Goal: Task Accomplishment & Management: Complete application form

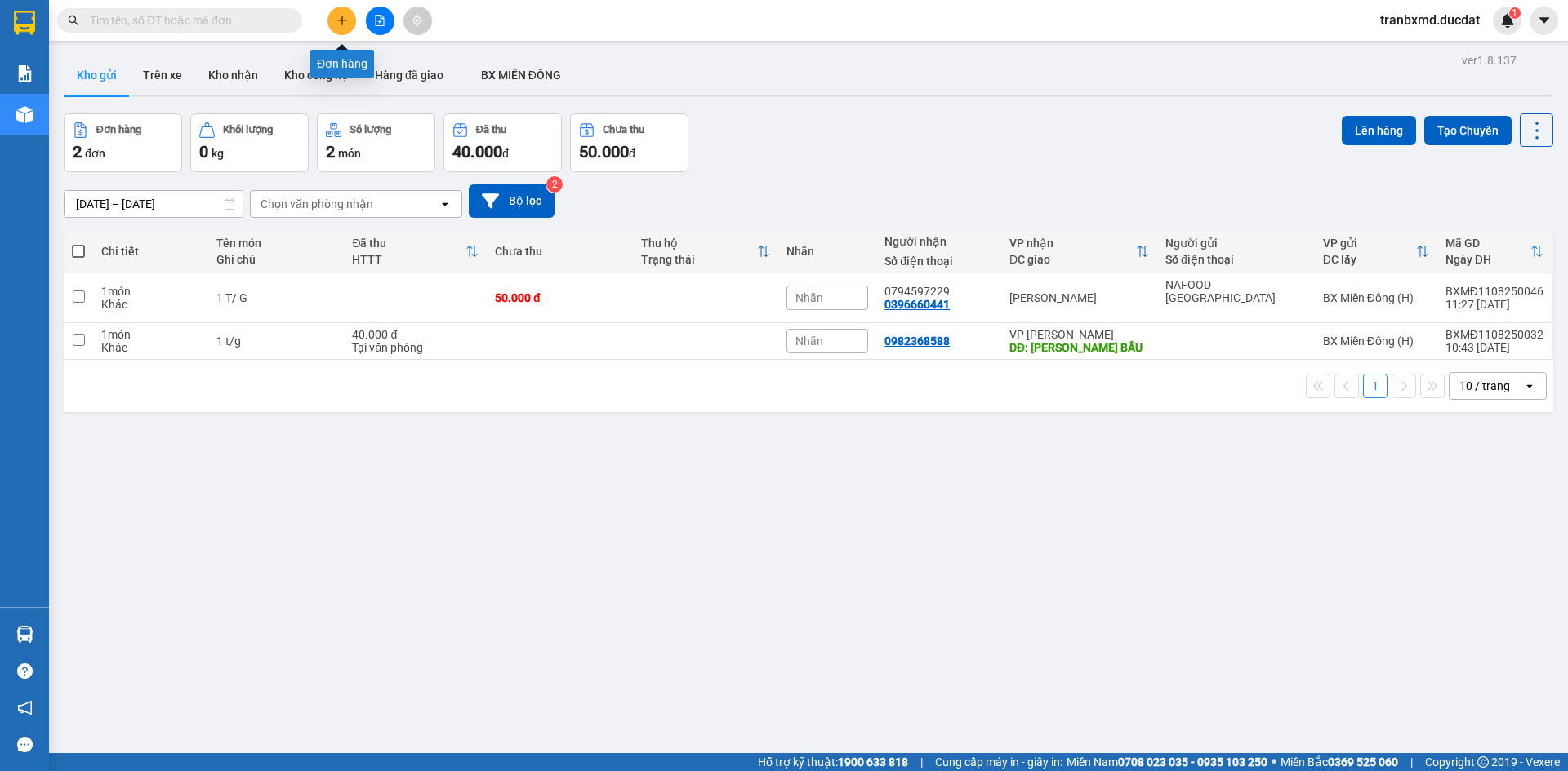
click at [346, 13] on button at bounding box center [341, 20] width 28 height 28
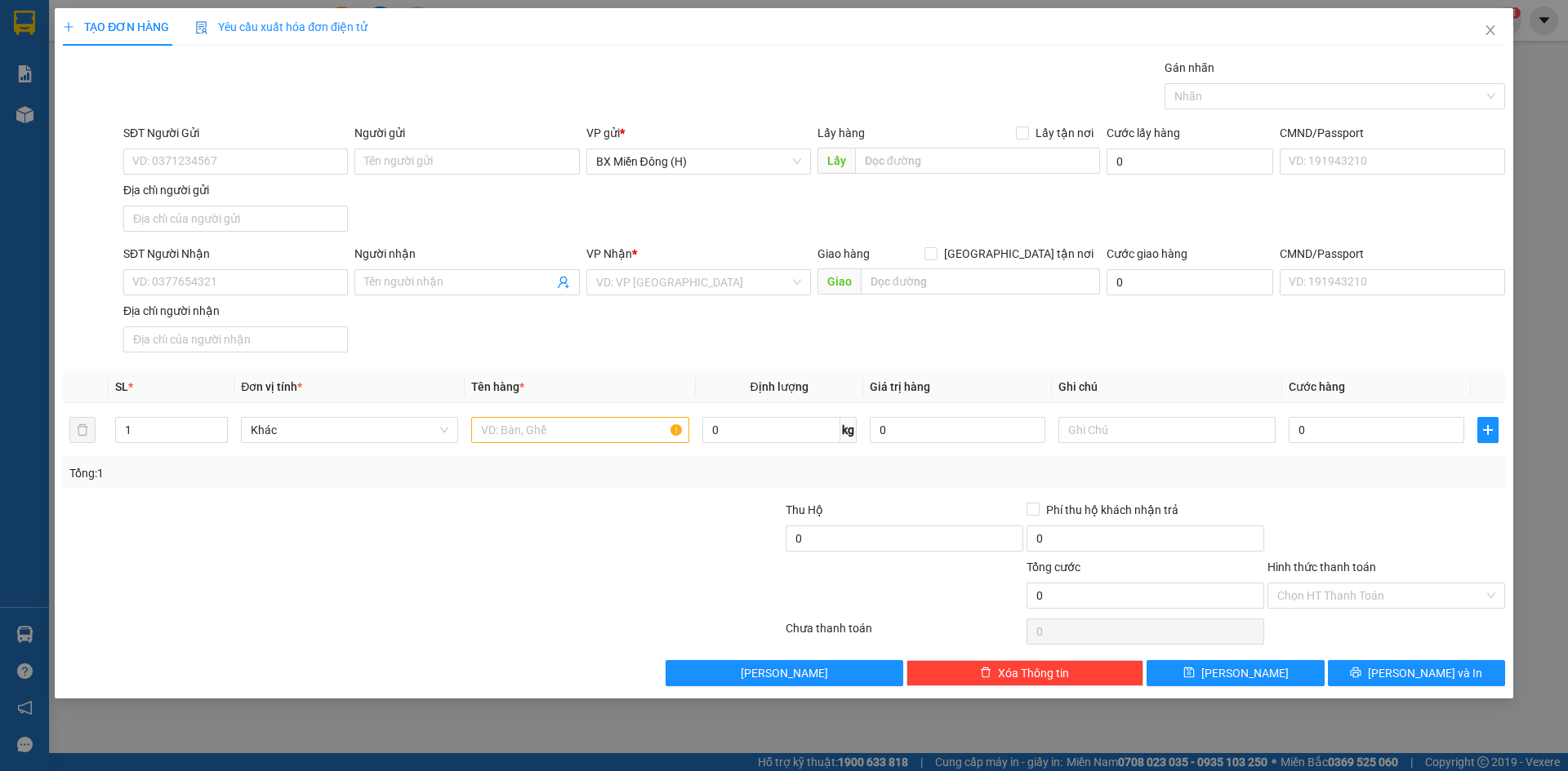
click at [419, 299] on div "Người nhận Tên người nhận" at bounding box center [466, 273] width 224 height 58
click at [414, 274] on input "Người nhận" at bounding box center [457, 283] width 188 height 18
type input "MY BÁNH"
click at [436, 315] on div "MY BÁNH SG - 0973304215" at bounding box center [466, 315] width 205 height 18
type input "0973304215"
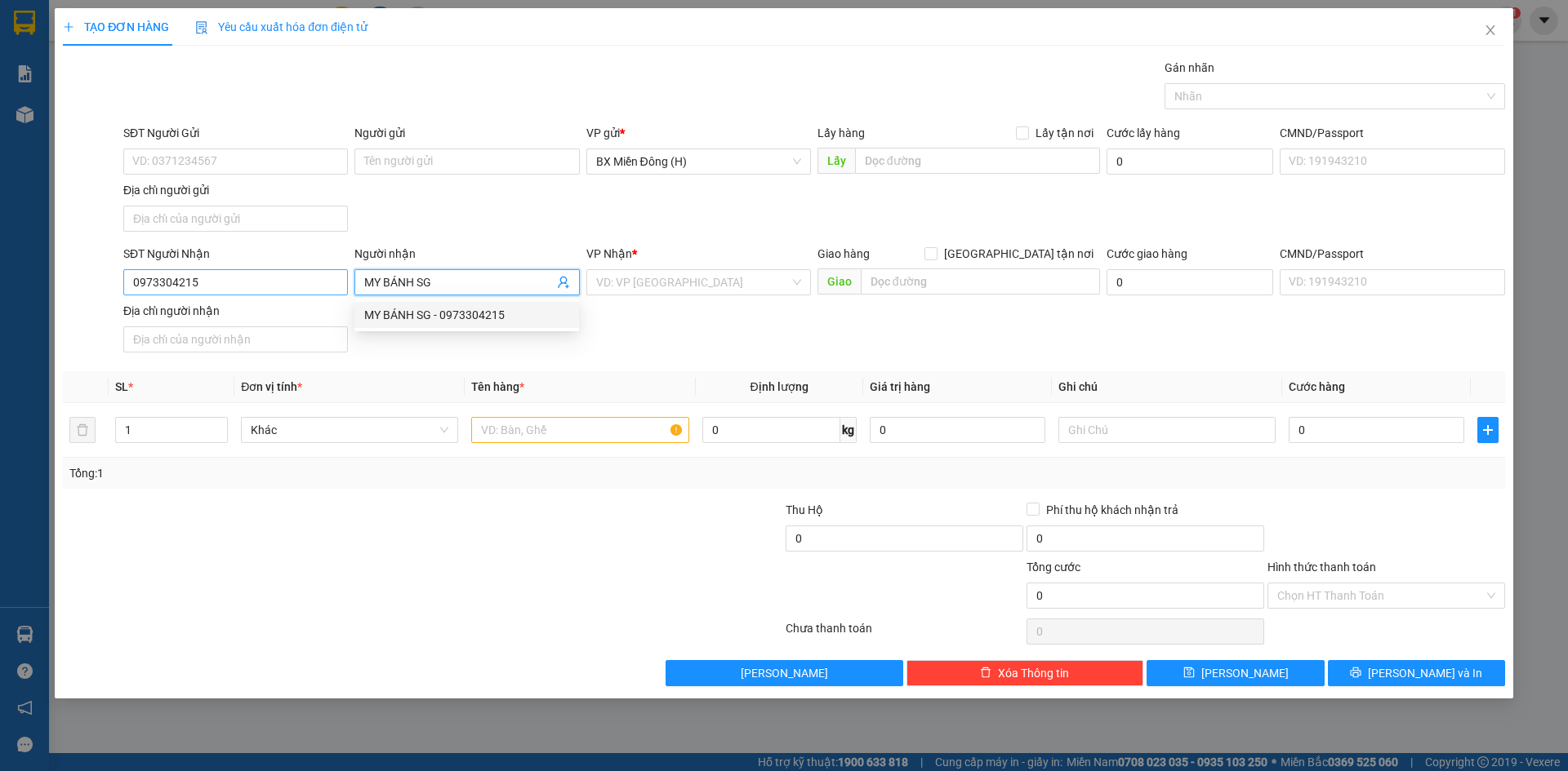
type input "MY BÁNH SG"
click at [323, 279] on input "0973304215" at bounding box center [235, 282] width 224 height 26
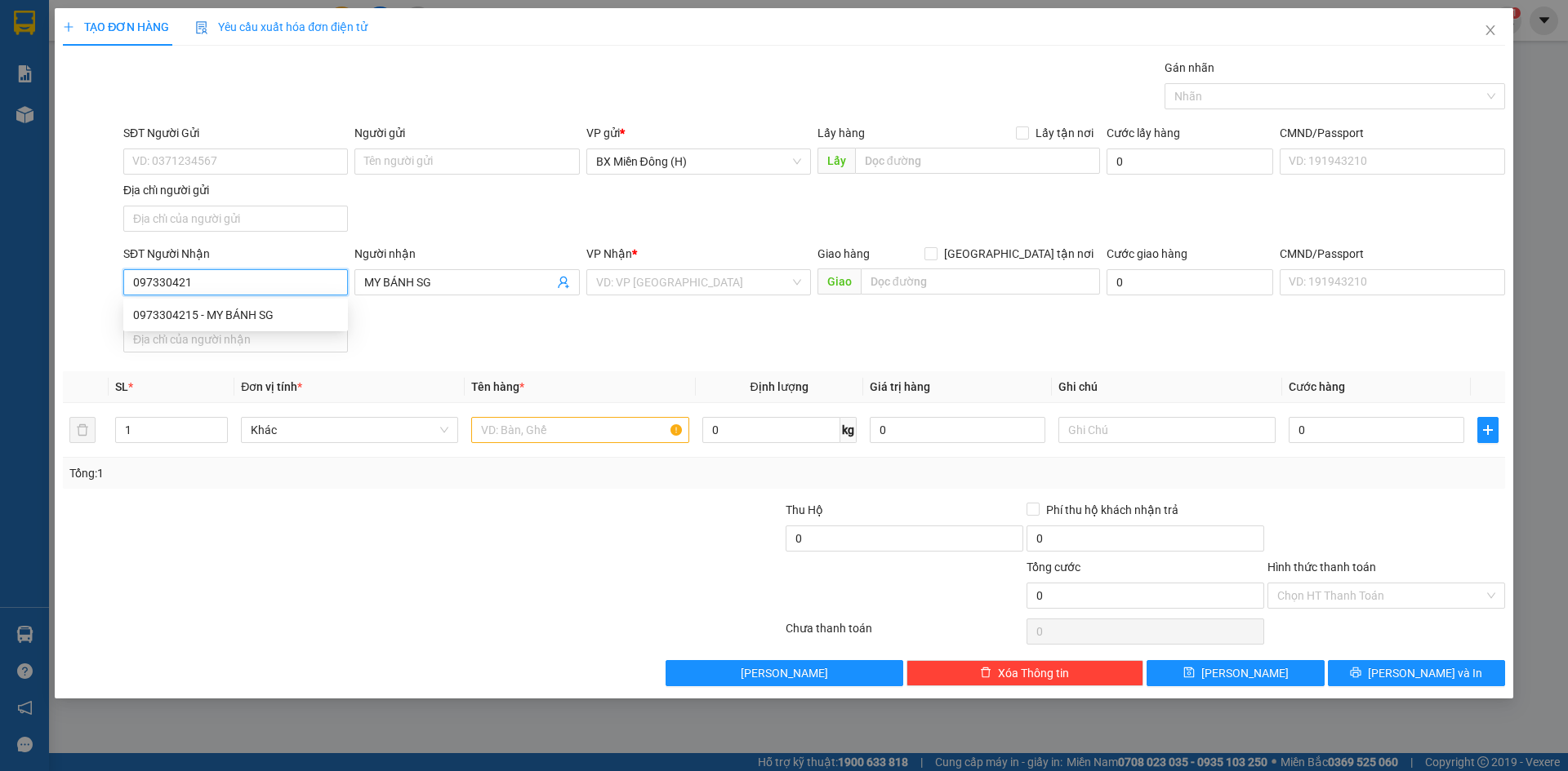
click at [301, 309] on div "0973304215 - MY BÁNH SG" at bounding box center [235, 315] width 205 height 18
type input "0973304215"
click at [545, 449] on td at bounding box center [579, 431] width 230 height 55
click at [543, 440] on input "text" at bounding box center [579, 430] width 217 height 26
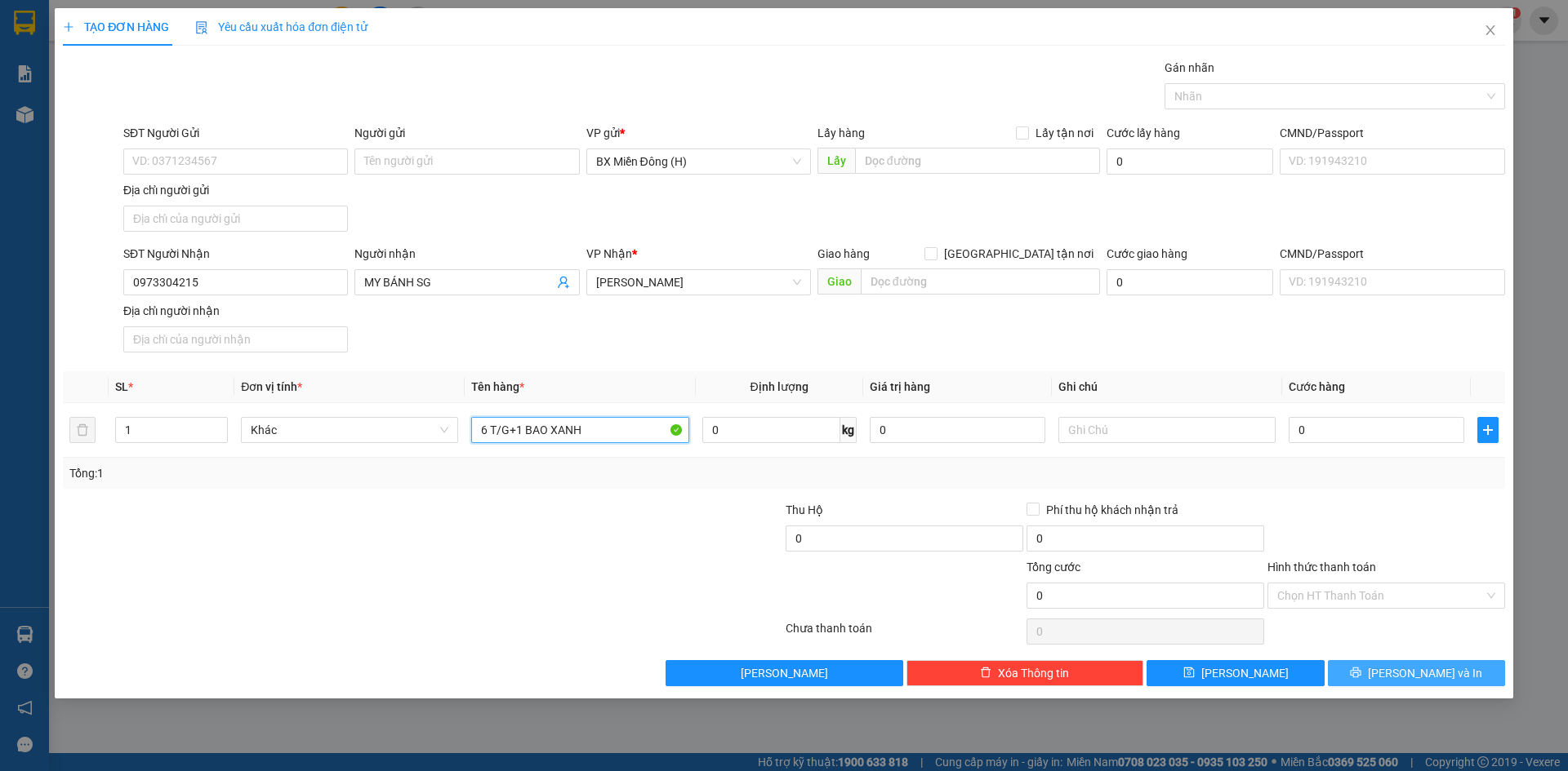
type input "6 T/G+1 BAO XANH"
drag, startPoint x: 1400, startPoint y: 663, endPoint x: 1259, endPoint y: 601, distance: 154.0
click at [1401, 663] on button "[PERSON_NAME] và In" at bounding box center [1417, 673] width 177 height 26
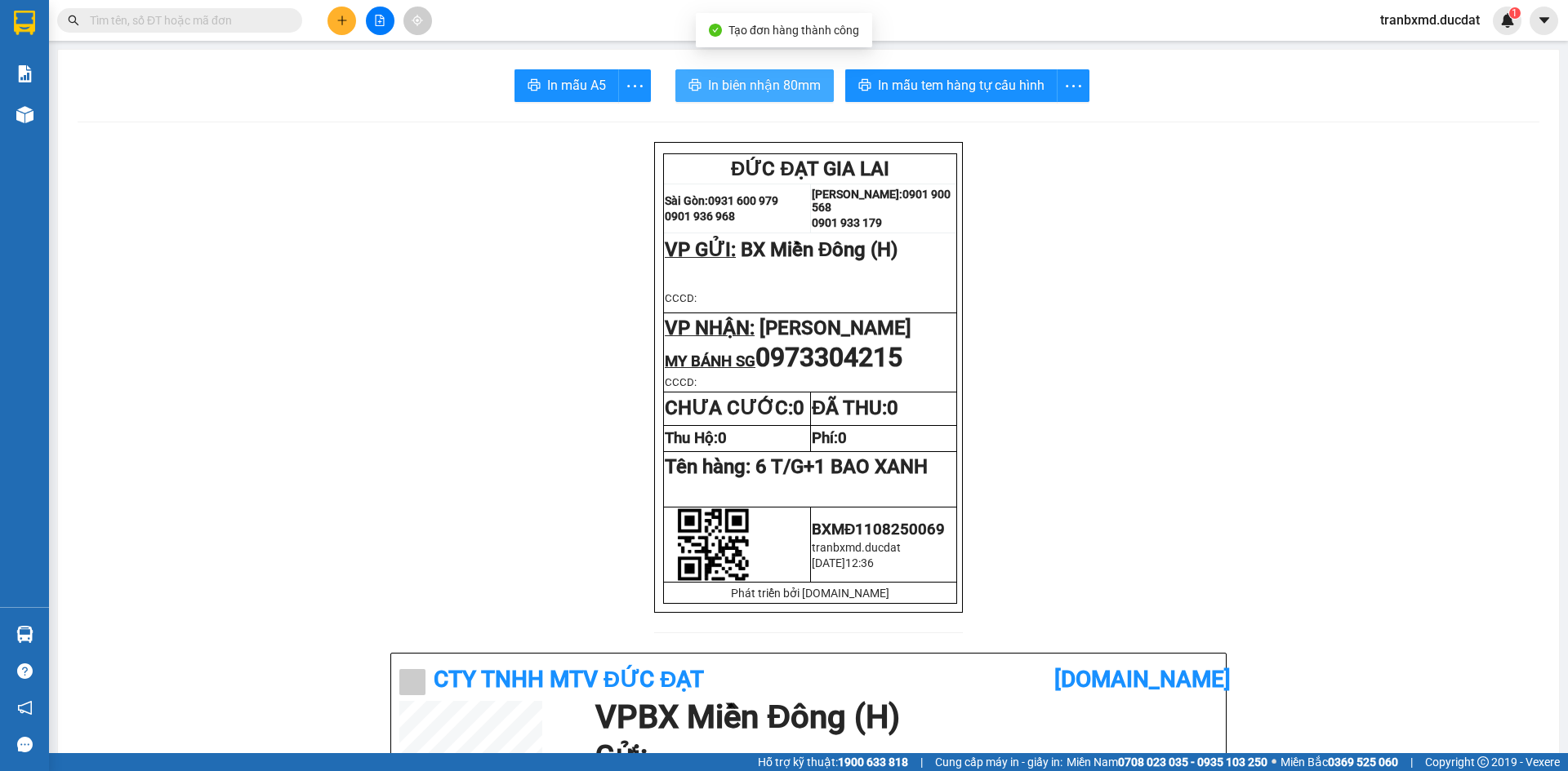
click at [784, 97] on button "In biên nhận 80mm" at bounding box center [755, 85] width 158 height 32
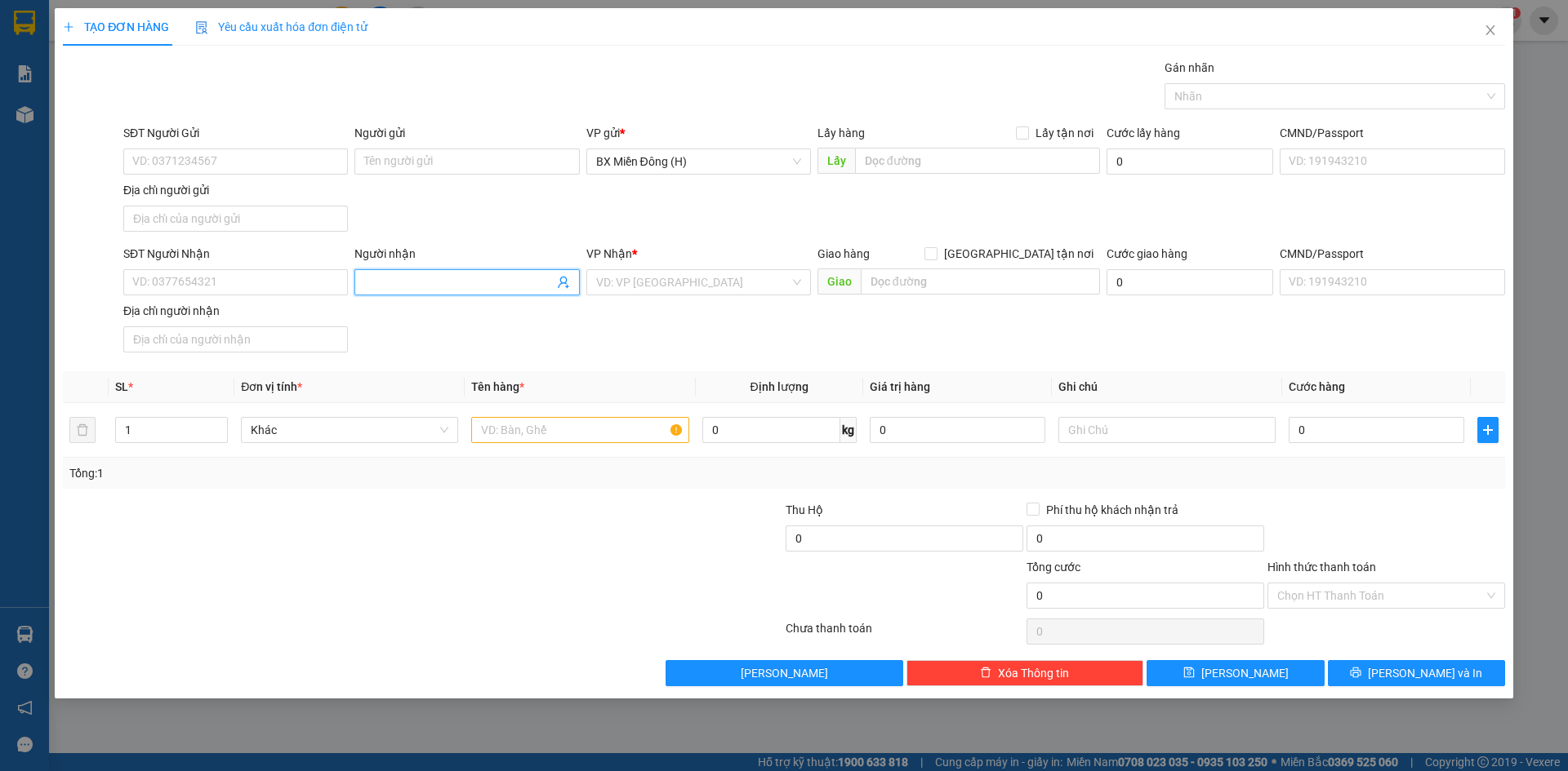
click at [431, 281] on input "Người nhận" at bounding box center [457, 283] width 188 height 18
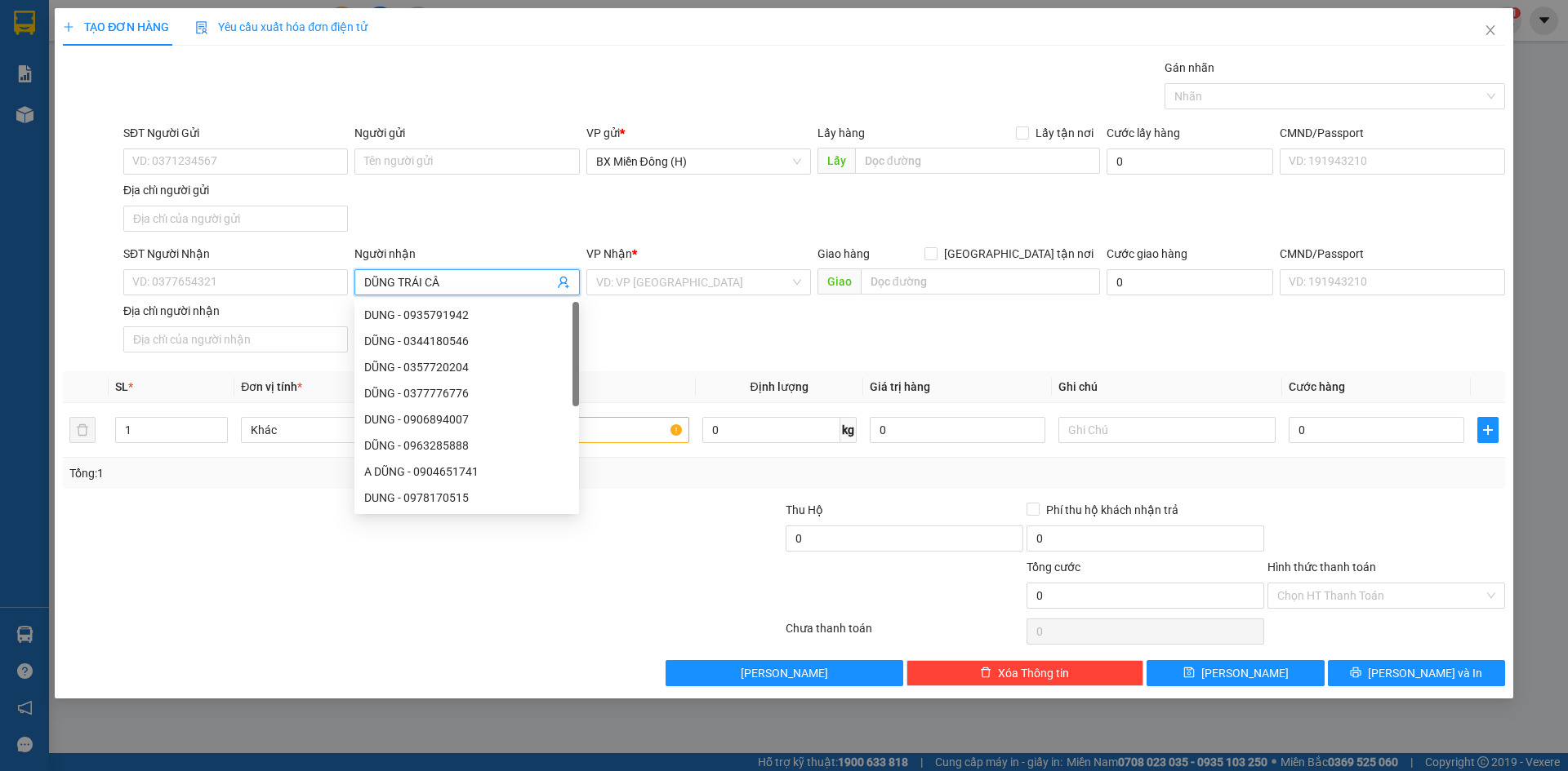
type input "DŨNG TRÁI CÂY"
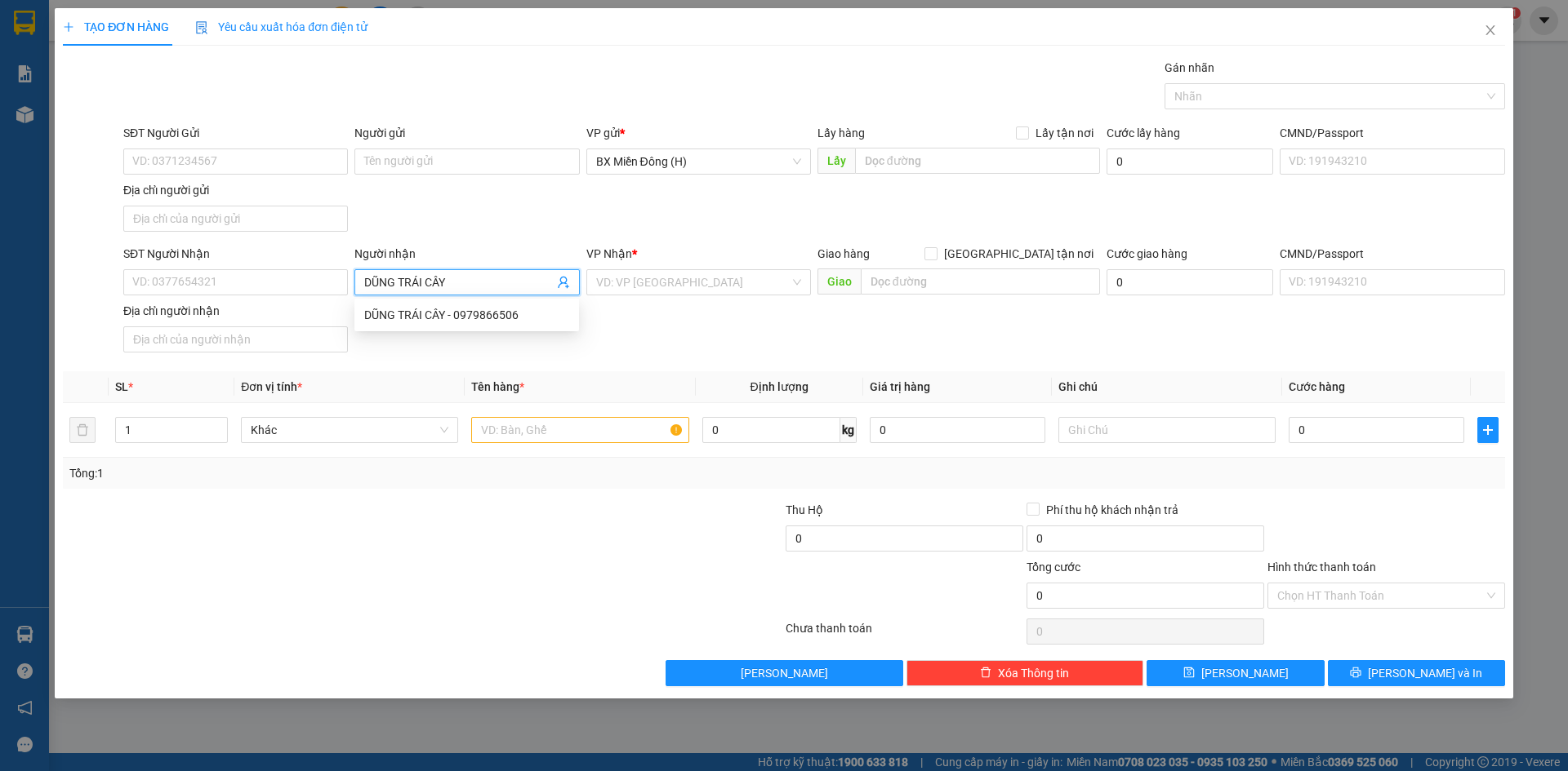
click at [450, 310] on div "DŨNG TRÁI CÂY - 0979866506" at bounding box center [466, 315] width 205 height 18
type input "0979866506"
type input "DŨNG TRÁI CÂY"
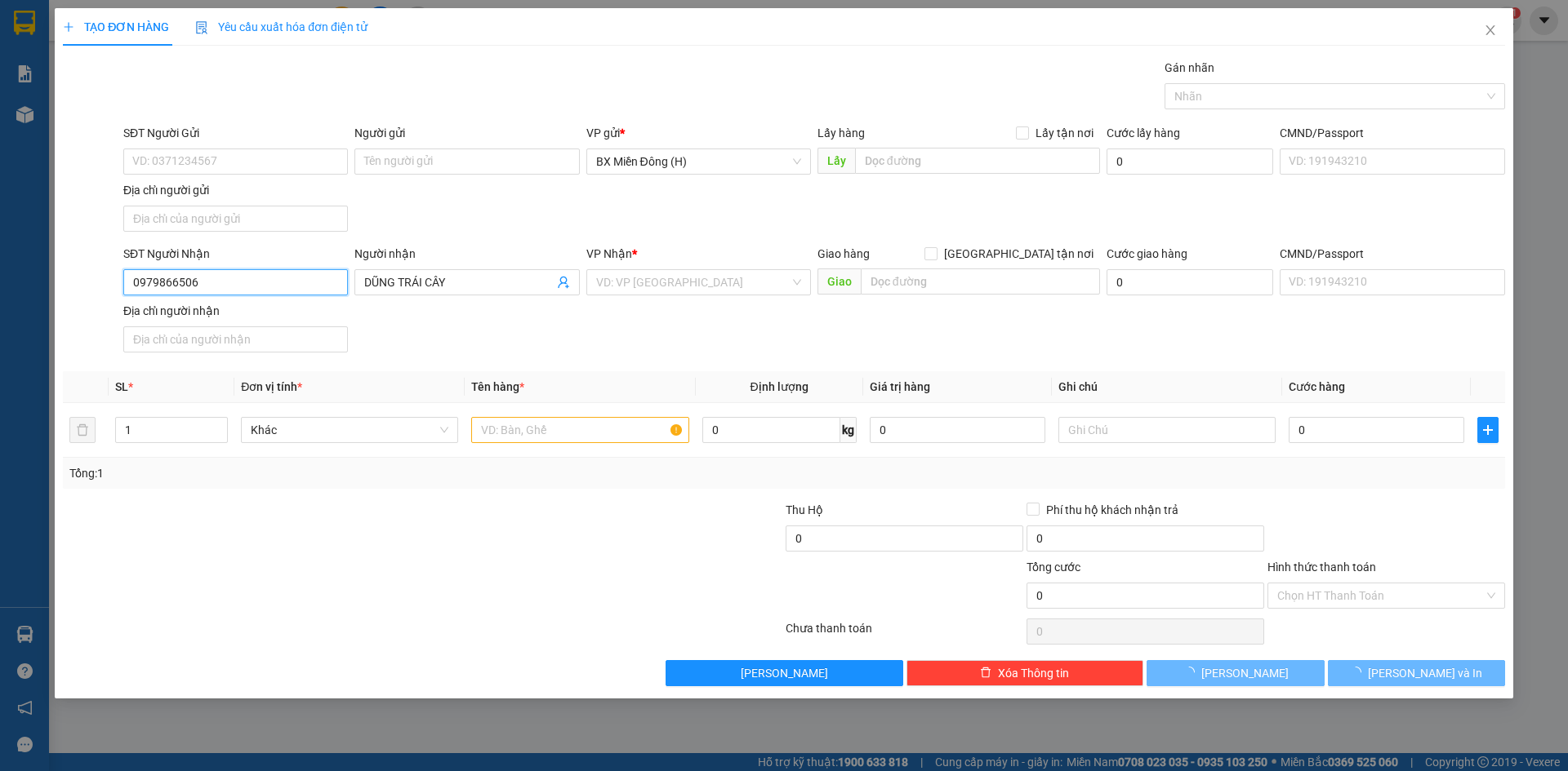
click at [294, 279] on input "0979866506" at bounding box center [235, 282] width 224 height 26
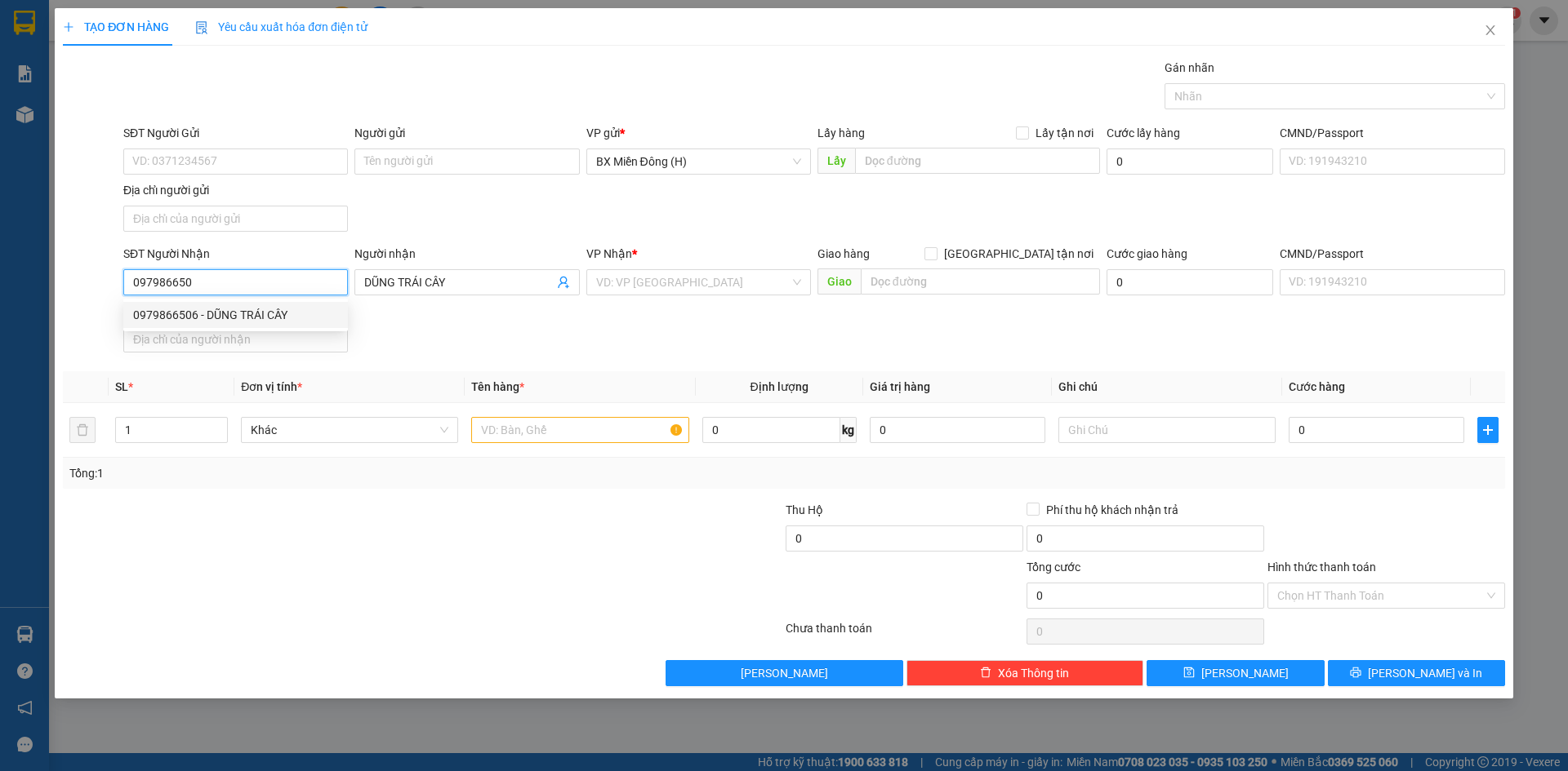
click at [241, 310] on div "0979866506 - DŨNG TRÁI CÂY" at bounding box center [235, 315] width 205 height 18
type input "0979866506"
click at [534, 428] on input "text" at bounding box center [579, 430] width 217 height 26
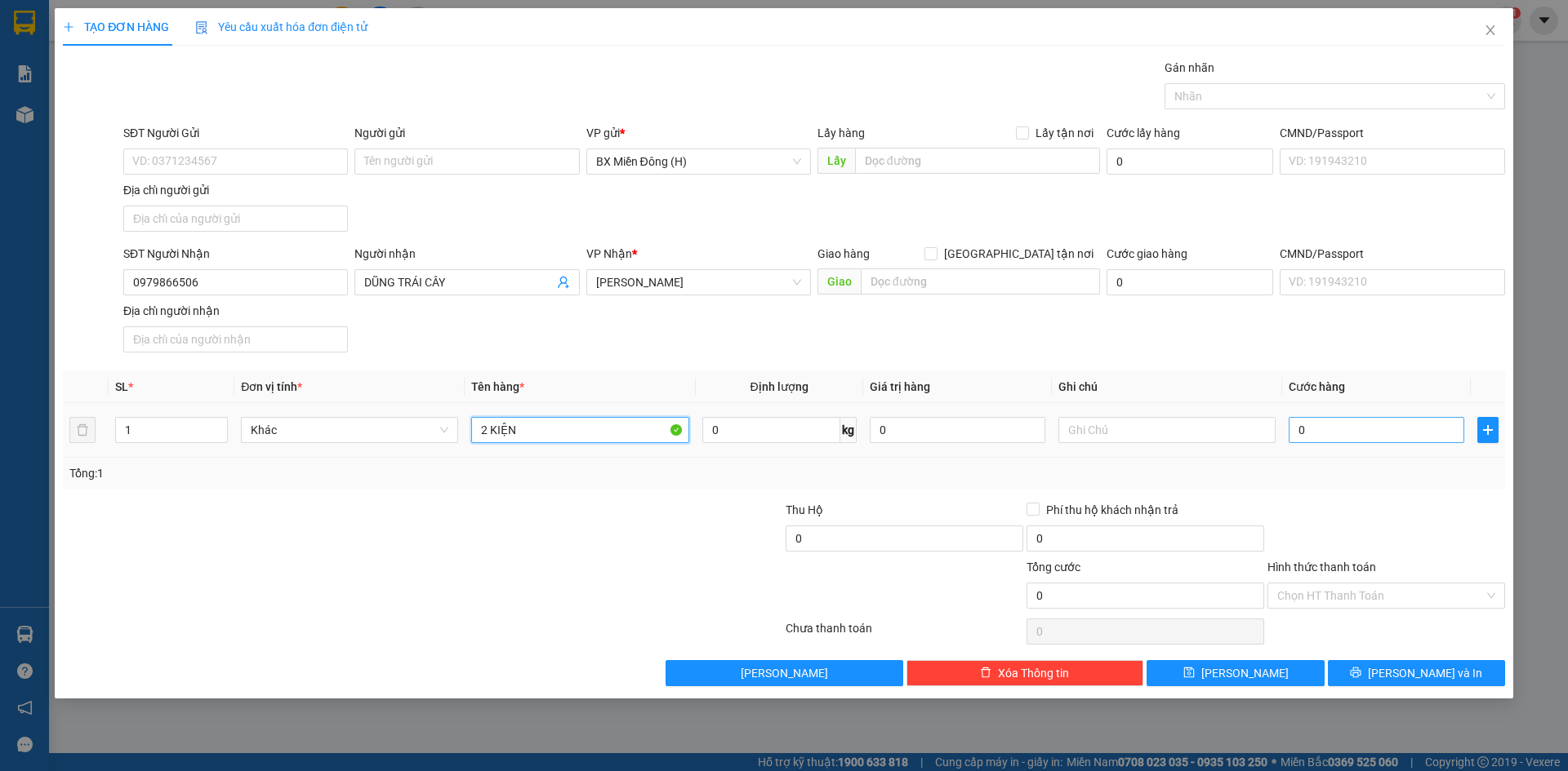
type input "2 KIỆN"
click at [1394, 440] on input "0" at bounding box center [1376, 430] width 176 height 26
type input "001"
type input "1"
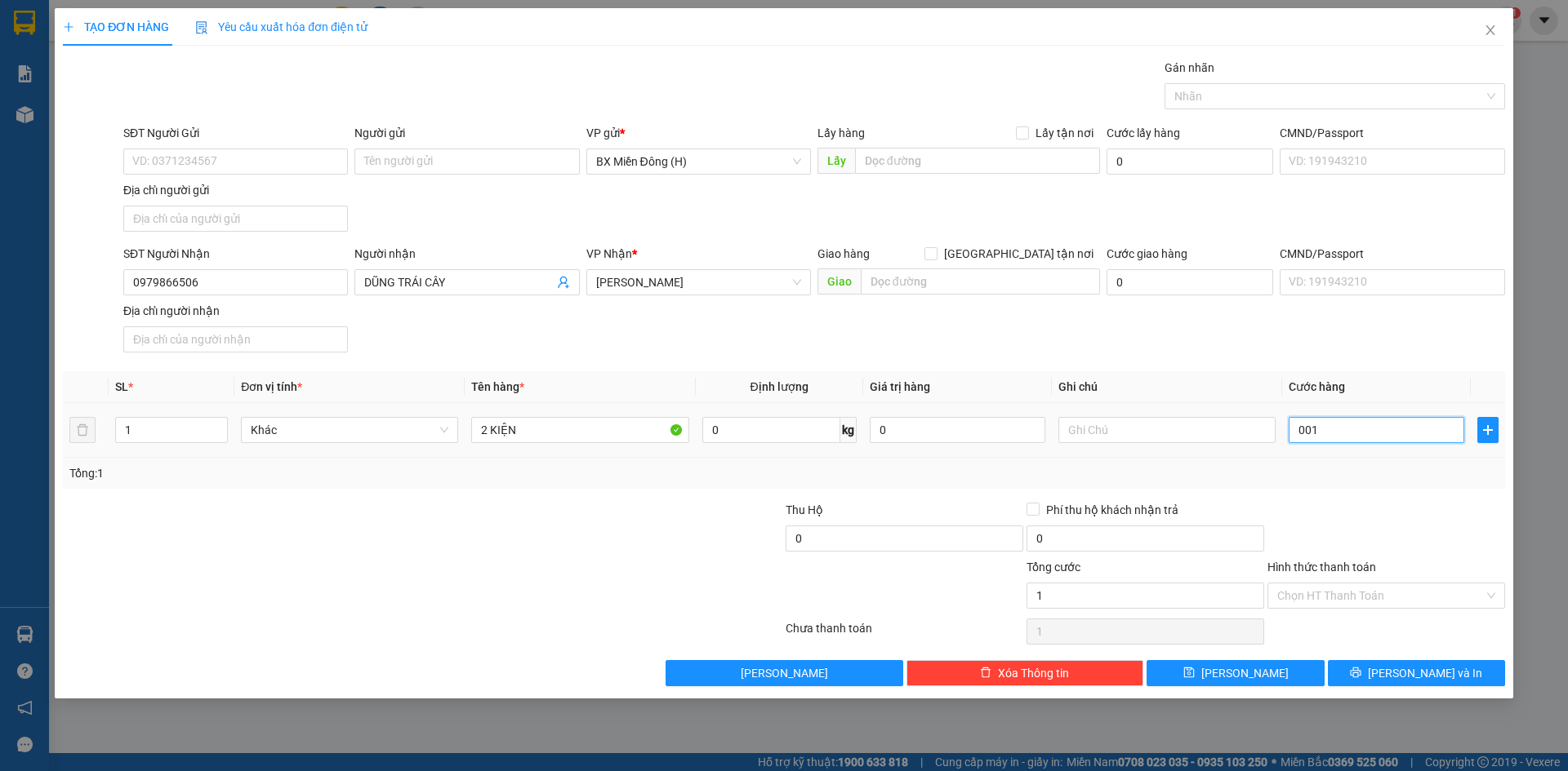
type input "0.010"
type input "10"
type input "00.100"
type input "100"
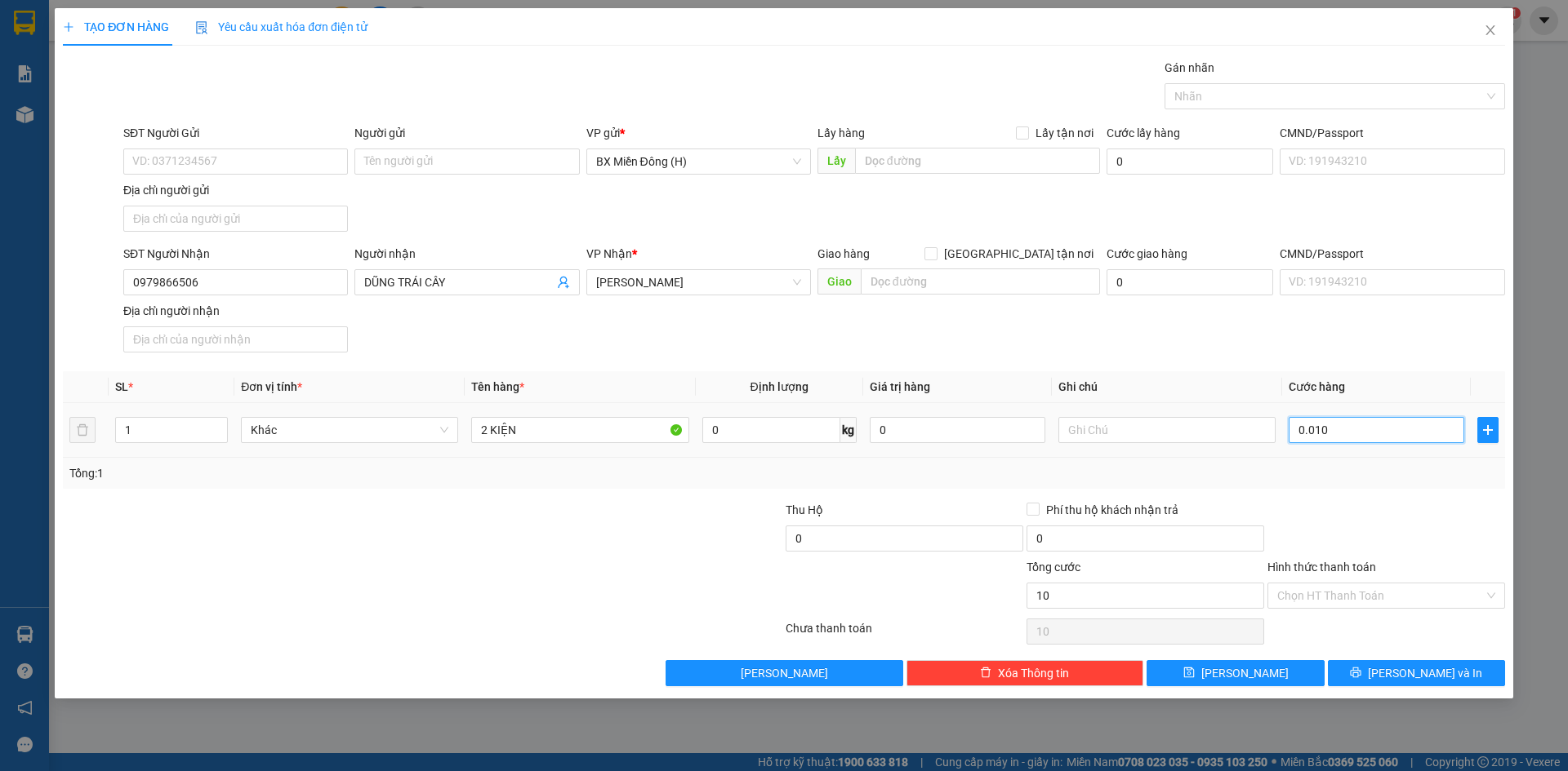
type input "100"
type input "100.000"
drag, startPoint x: 1408, startPoint y: 484, endPoint x: 1420, endPoint y: 551, distance: 68.1
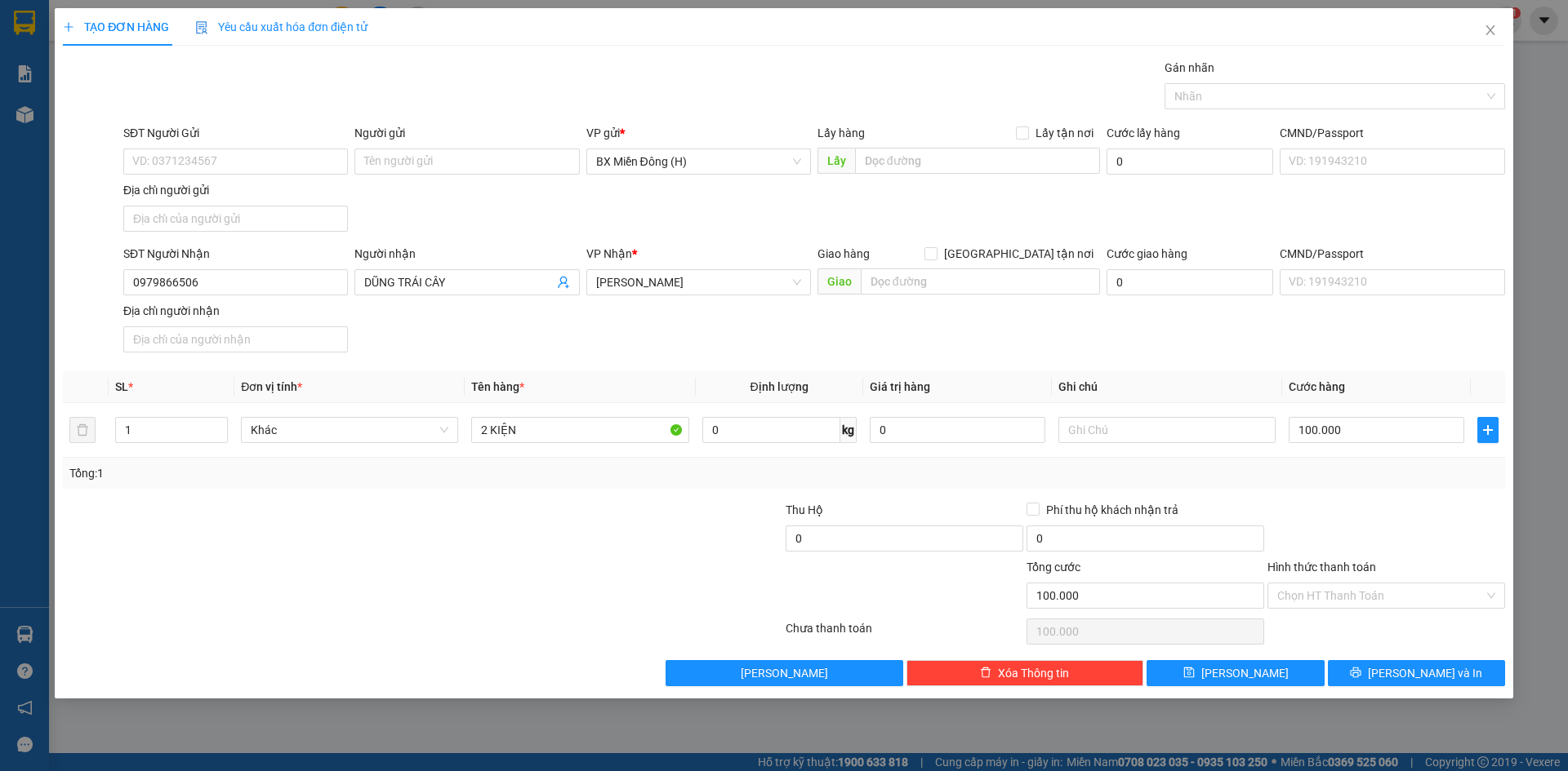
click at [1409, 484] on div "Tổng: 1" at bounding box center [783, 474] width 1442 height 31
click at [1424, 664] on div "Transit Pickup Surcharge Ids Transit Deliver Surcharge Ids Transit Deliver Surc…" at bounding box center [783, 372] width 1442 height 628
click at [1378, 664] on button "[PERSON_NAME] và In" at bounding box center [1417, 673] width 177 height 26
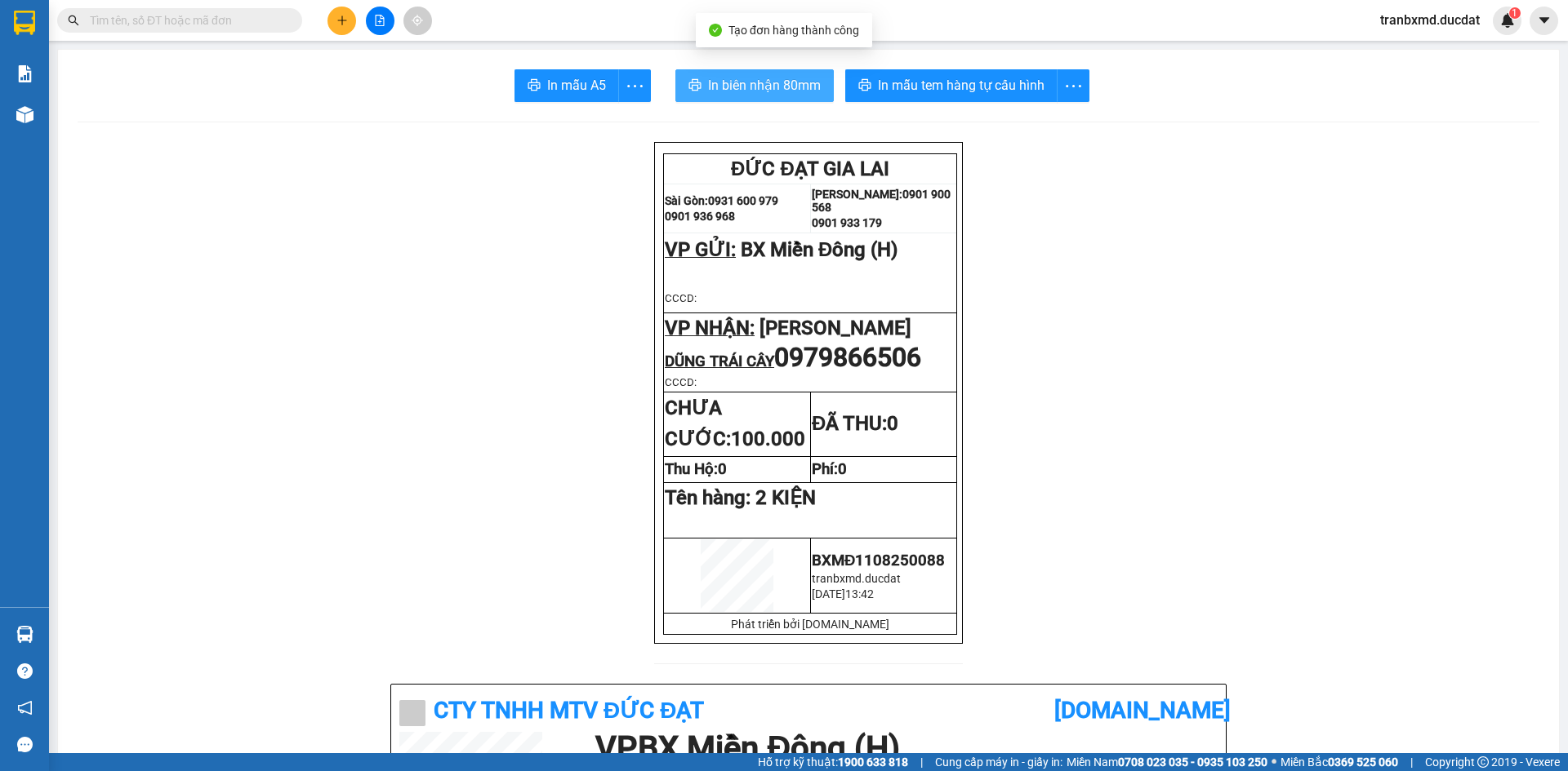
click at [783, 93] on span "In biên nhận 80mm" at bounding box center [764, 85] width 113 height 20
